Goal: Information Seeking & Learning: Understand process/instructions

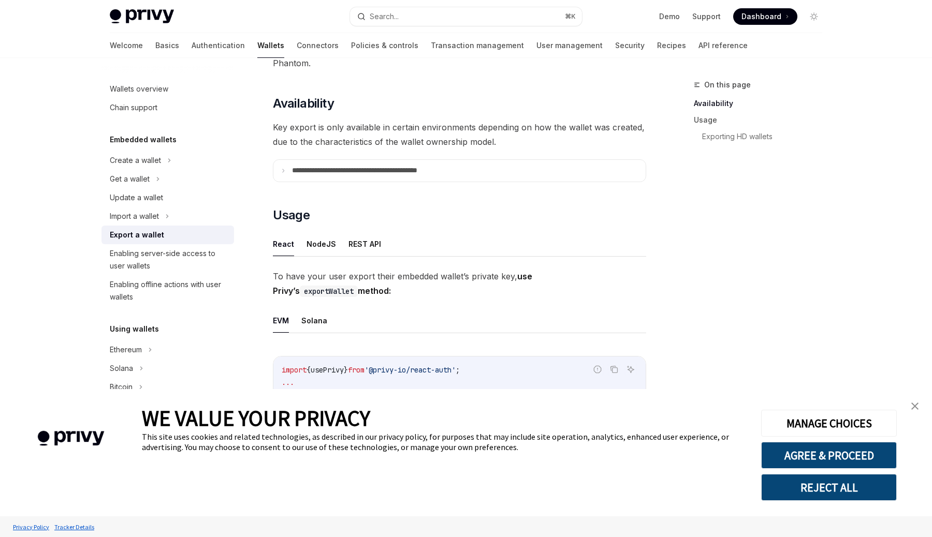
scroll to position [78, 0]
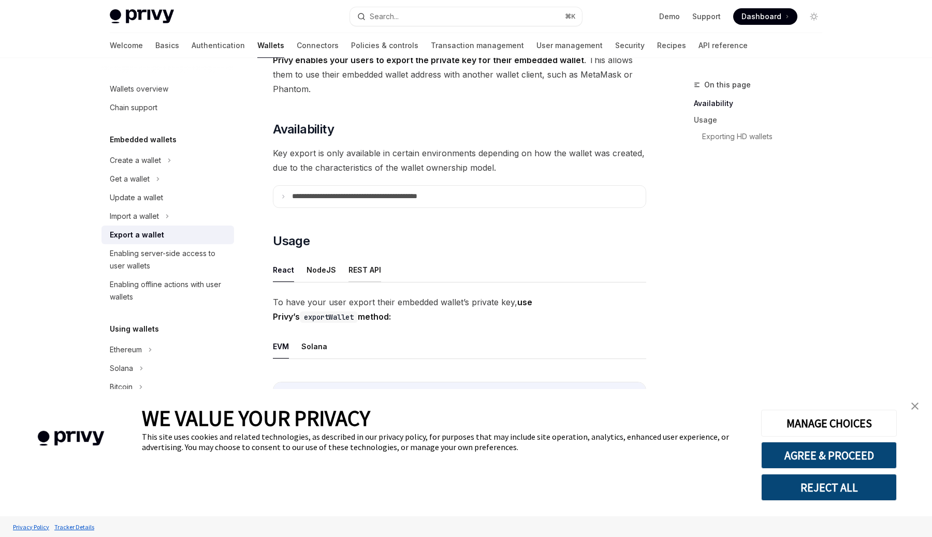
click at [366, 266] on button "REST API" at bounding box center [364, 270] width 33 height 24
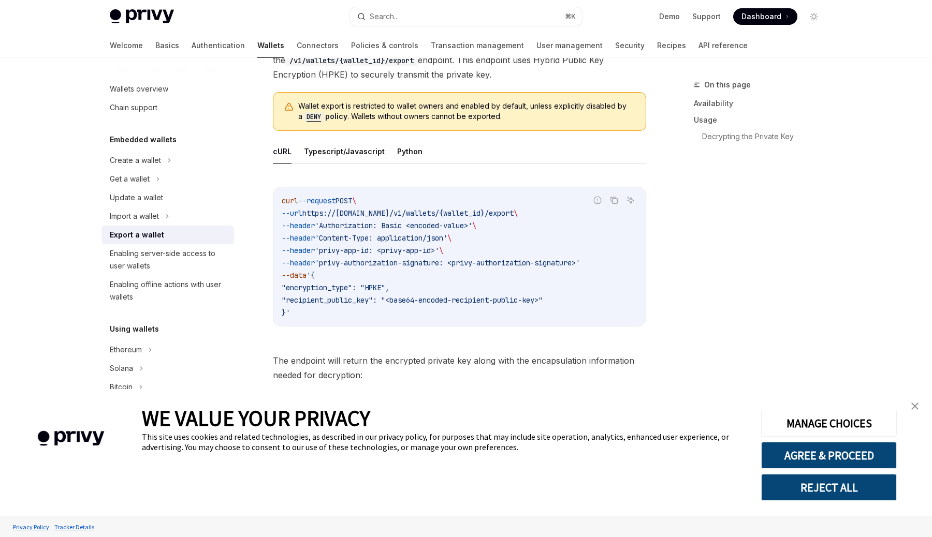
scroll to position [348, 0]
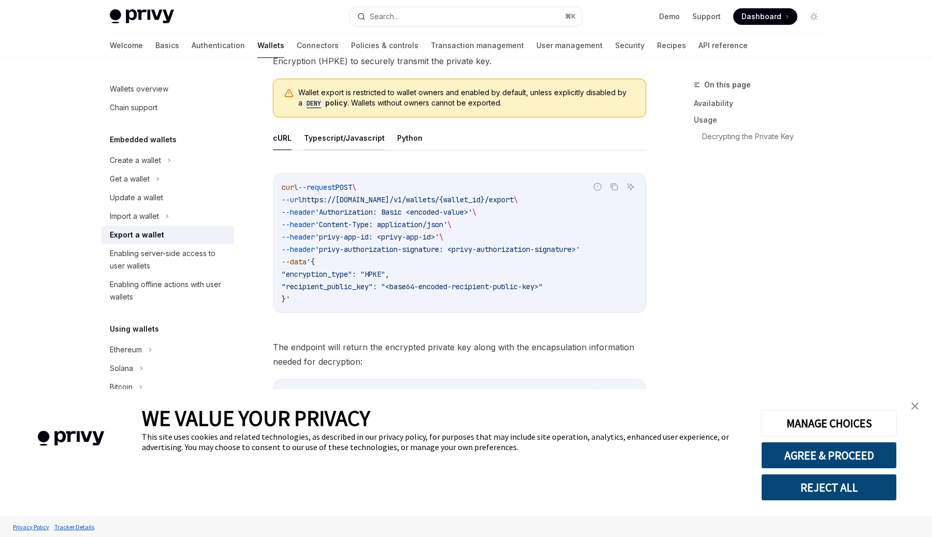
click at [340, 140] on button "Typescript/Javascript" at bounding box center [344, 138] width 81 height 24
type textarea "*"
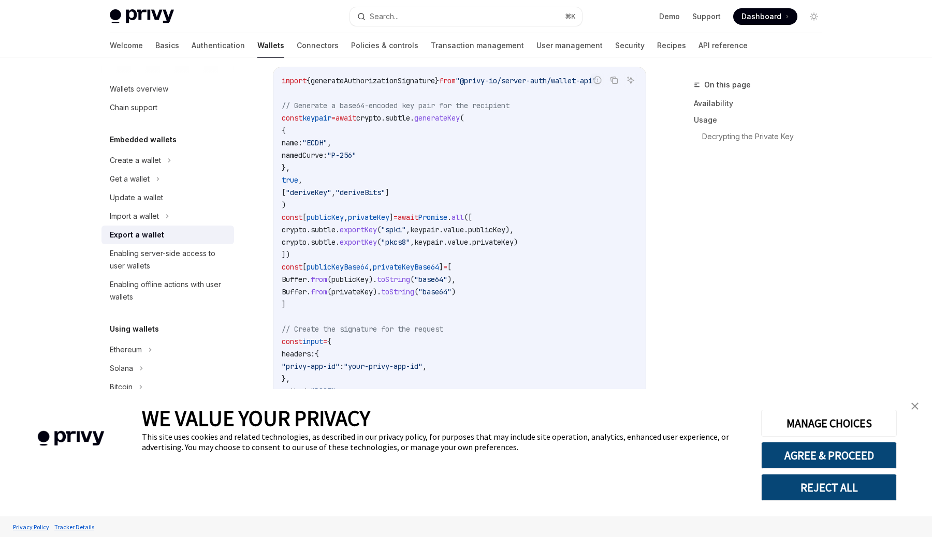
scroll to position [445, 0]
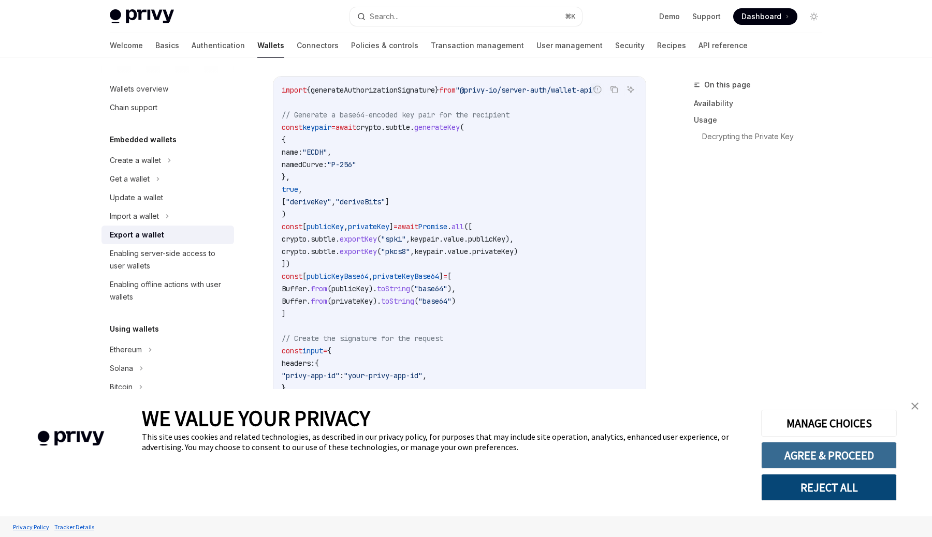
click at [826, 449] on button "AGREE & PROCEED" at bounding box center [829, 455] width 136 height 27
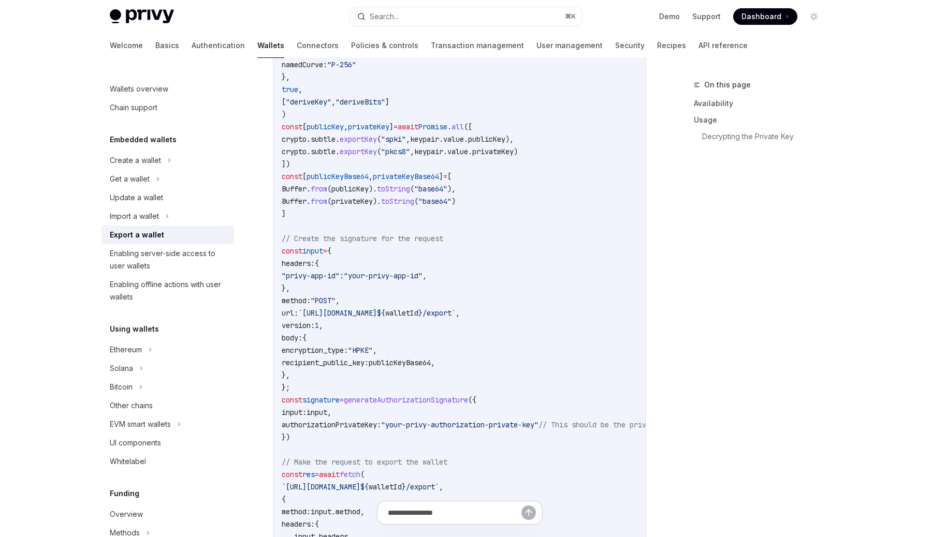
scroll to position [558, 0]
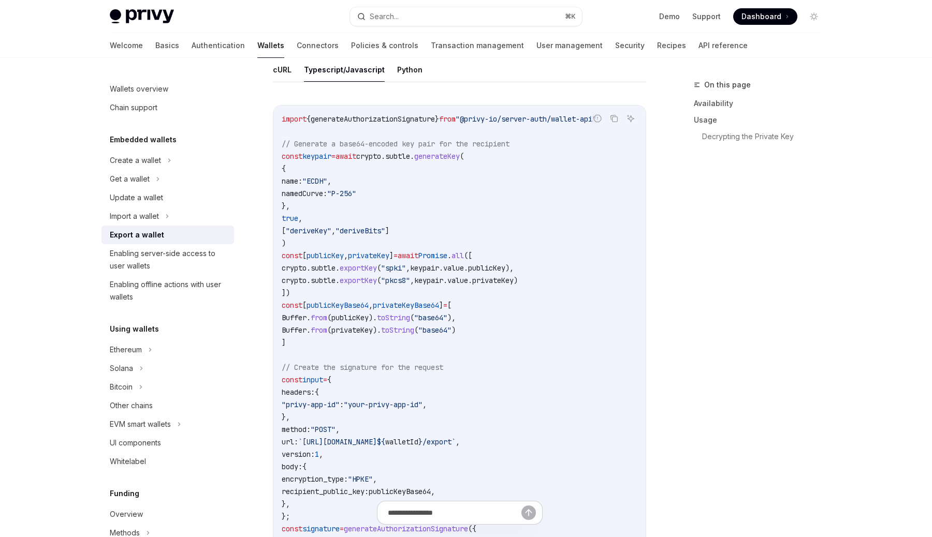
scroll to position [353, 0]
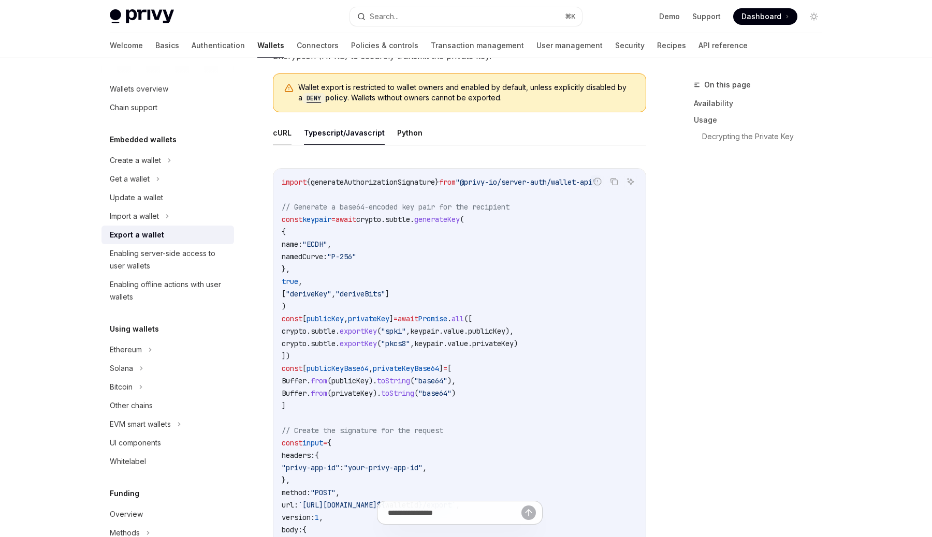
click at [280, 130] on button "cURL" at bounding box center [282, 133] width 19 height 24
type textarea "*"
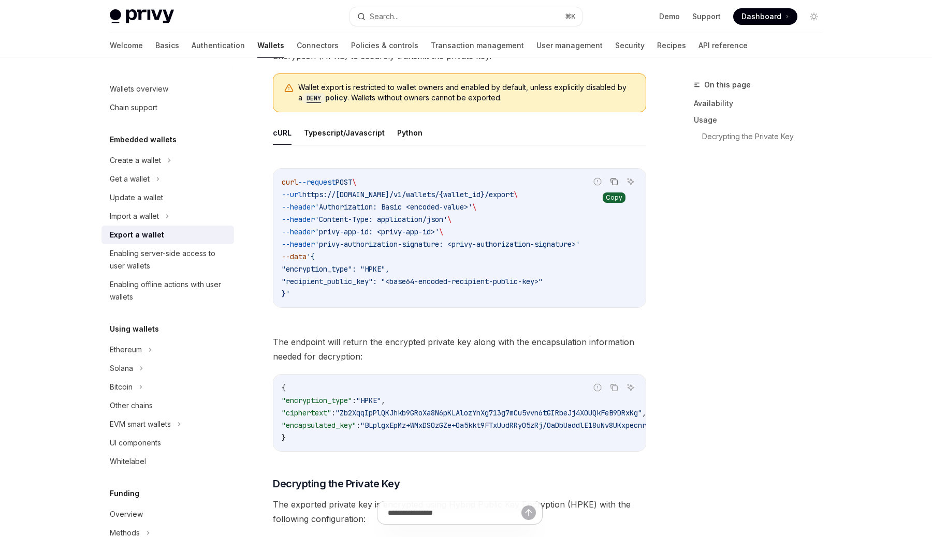
click at [617, 179] on icon "Copy the contents from the code block" at bounding box center [614, 182] width 8 height 8
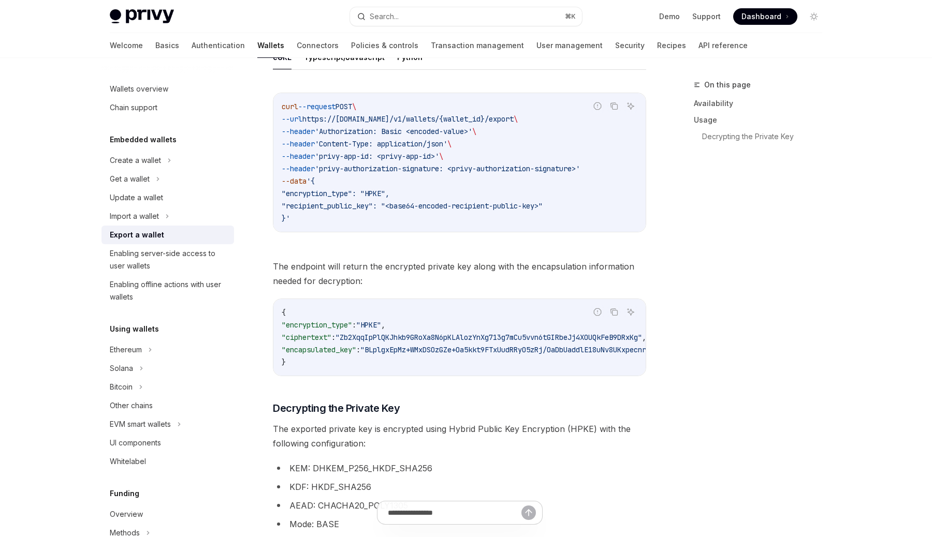
scroll to position [241, 0]
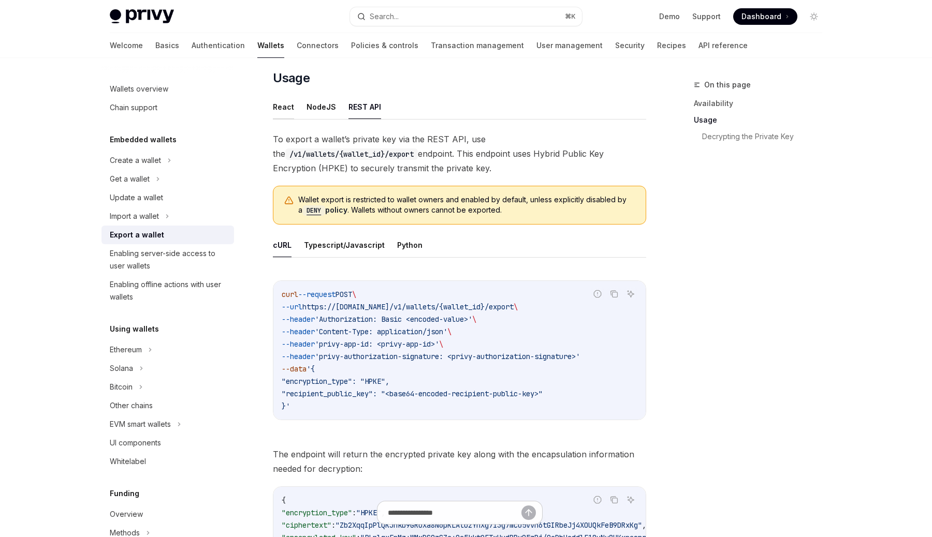
click at [277, 111] on button "React" at bounding box center [283, 107] width 21 height 24
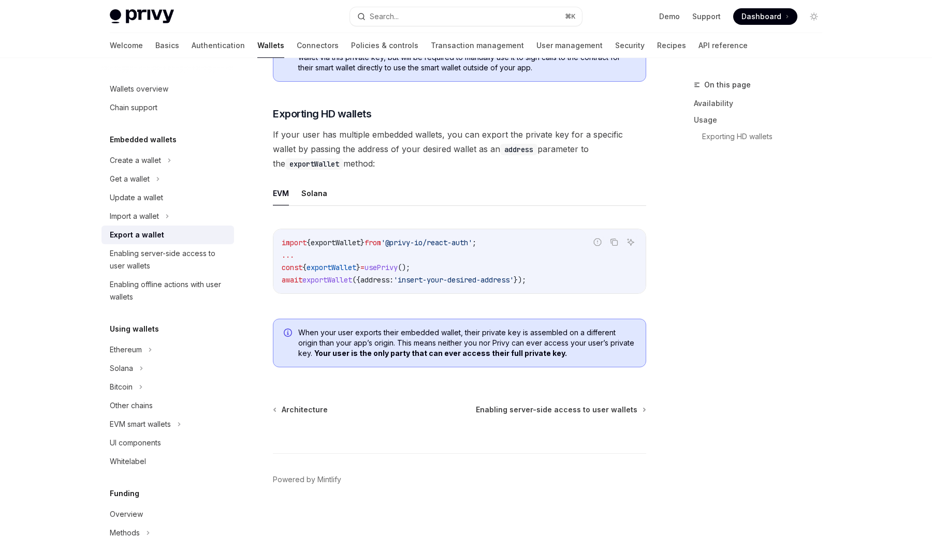
scroll to position [965, 0]
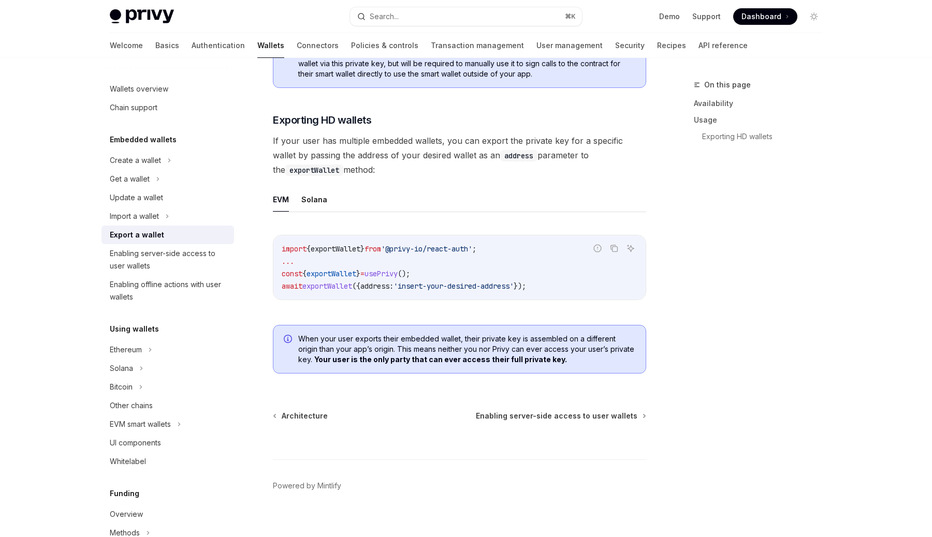
click at [356, 364] on b "Your user is the only party that can ever access their full private key." at bounding box center [440, 359] width 253 height 9
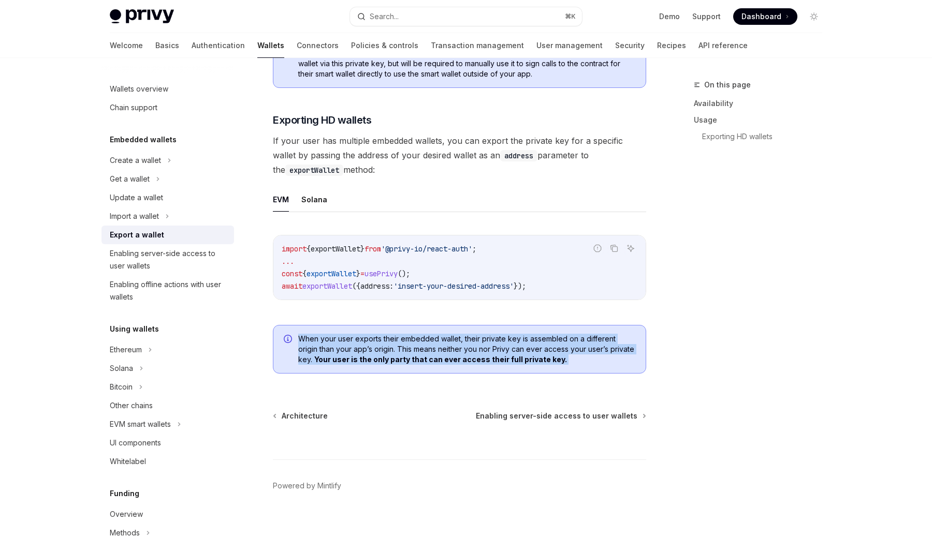
click at [453, 374] on div "When your user exports their embedded wallet, their private key is assembled on…" at bounding box center [459, 349] width 373 height 49
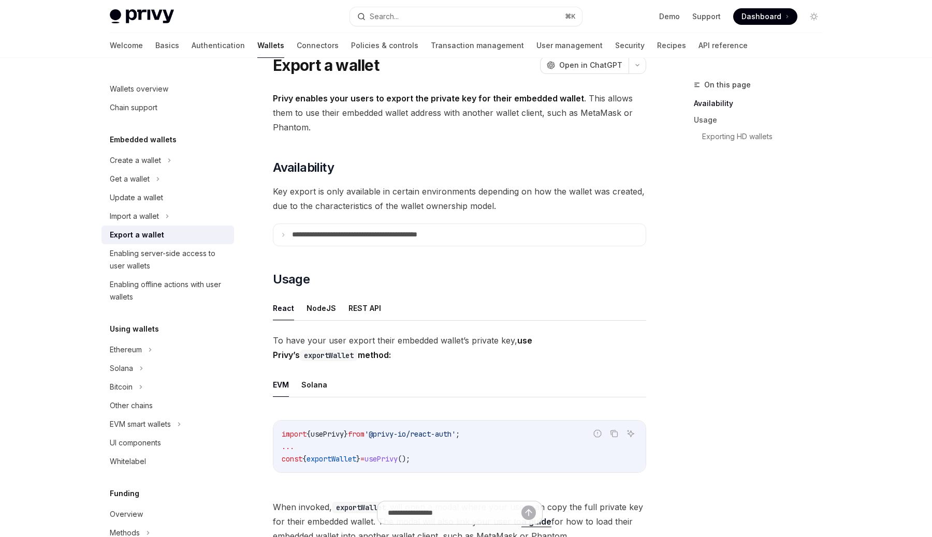
scroll to position [40, 0]
click at [323, 309] on button "NodeJS" at bounding box center [321, 307] width 30 height 24
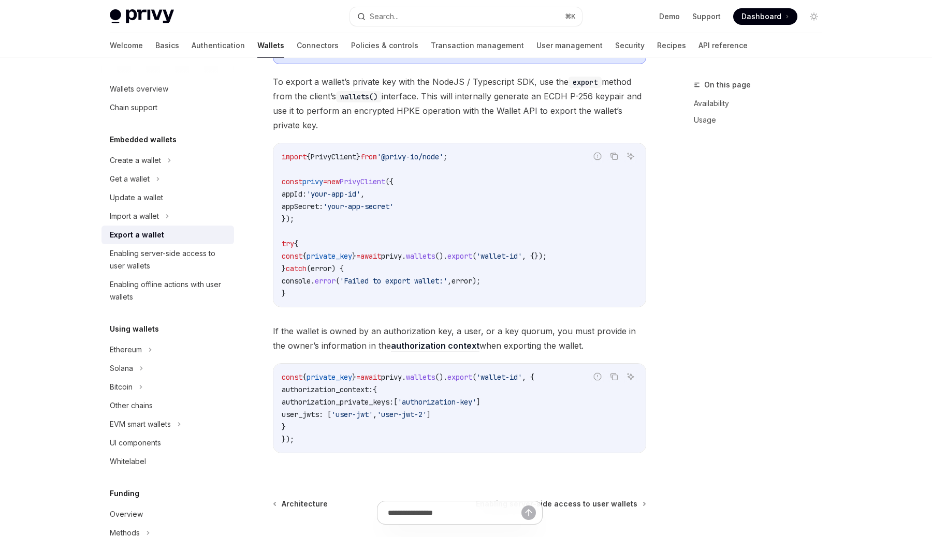
scroll to position [364, 0]
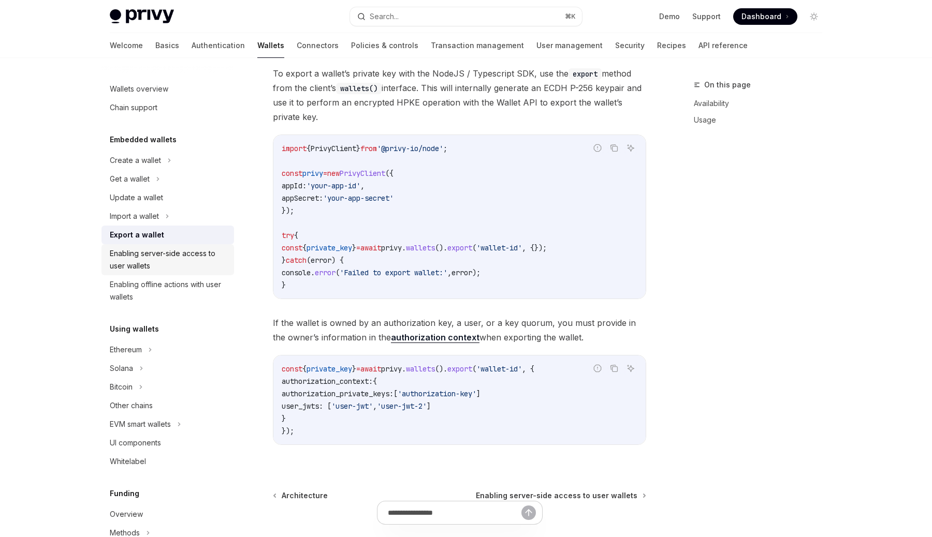
click at [170, 270] on div "Enabling server-side access to user wallets" at bounding box center [169, 259] width 118 height 25
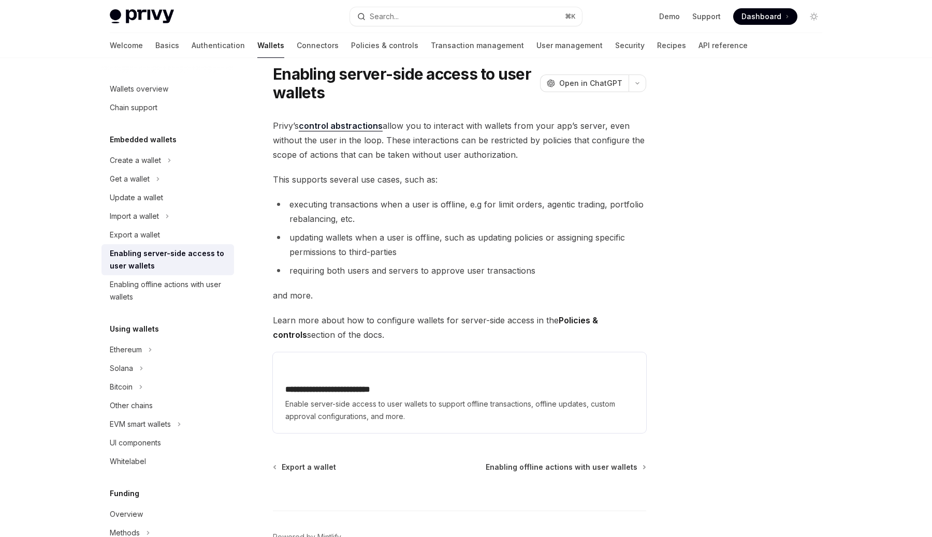
scroll to position [32, 0]
type textarea "*"
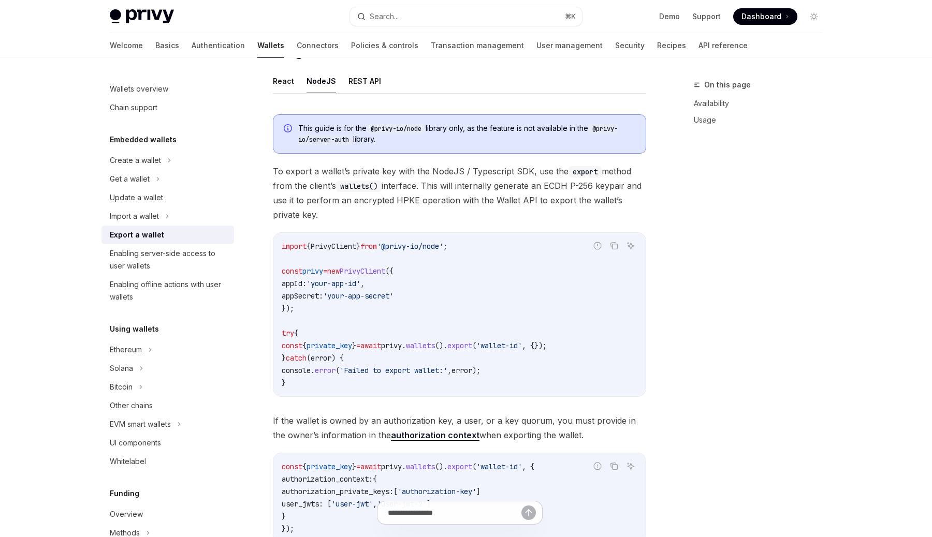
scroll to position [279, 0]
